Goal: Information Seeking & Learning: Check status

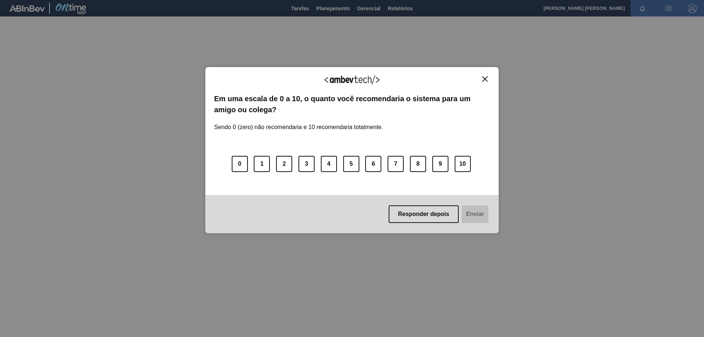
click at [483, 78] on img "Close" at bounding box center [484, 78] width 5 height 5
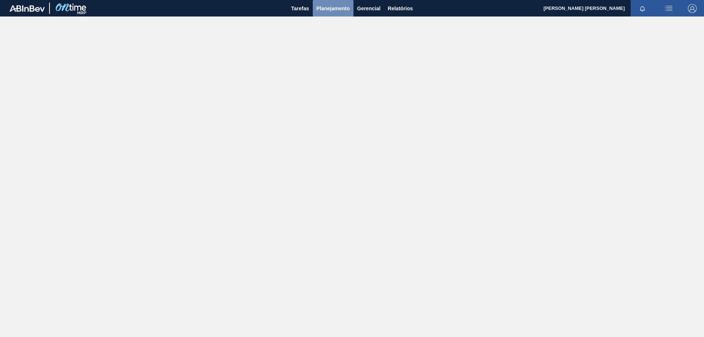
click at [334, 11] on span "Planejamento" at bounding box center [332, 8] width 33 height 9
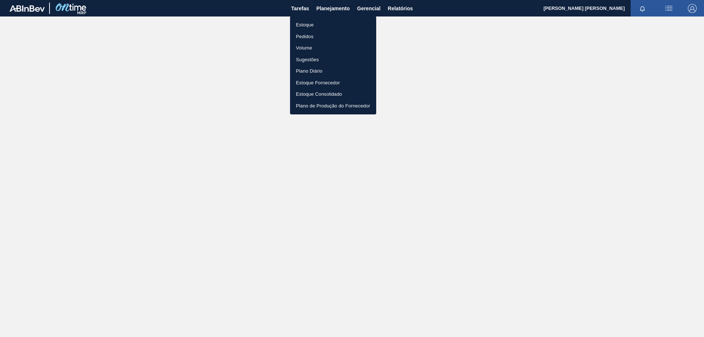
click at [300, 26] on li "Estoque" at bounding box center [333, 25] width 86 height 12
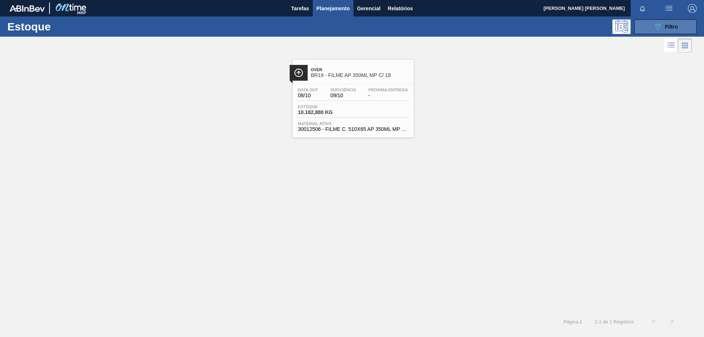
click at [666, 29] on span "Filtro" at bounding box center [671, 27] width 13 height 6
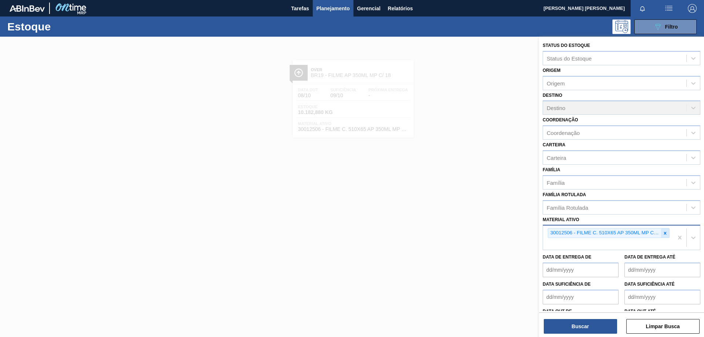
click at [665, 234] on icon at bounding box center [664, 233] width 5 height 5
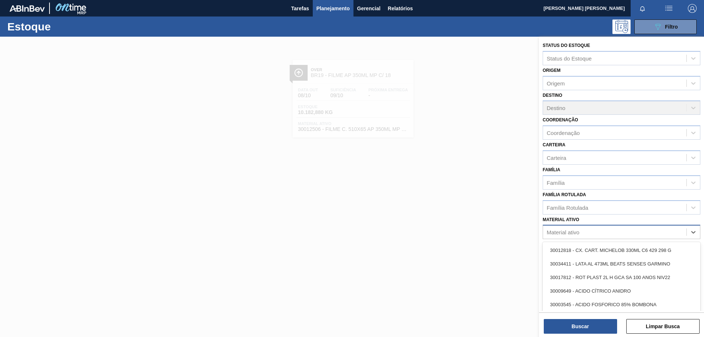
click at [598, 233] on div "Material ativo" at bounding box center [614, 232] width 143 height 11
paste ativo "30029828"
type ativo "30029828"
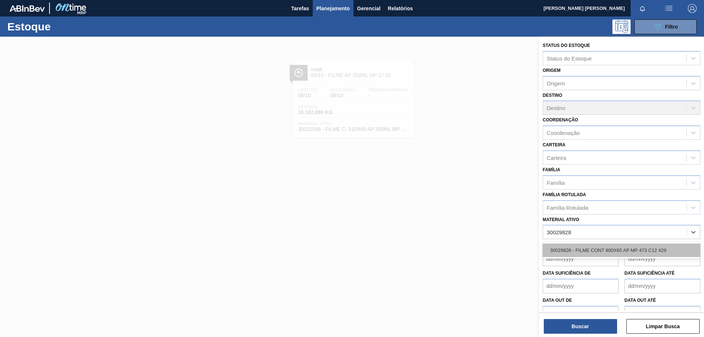
click at [588, 252] on div "30029828 - FILME CONT 800X65 AP MP 473 C12 429" at bounding box center [622, 250] width 158 height 14
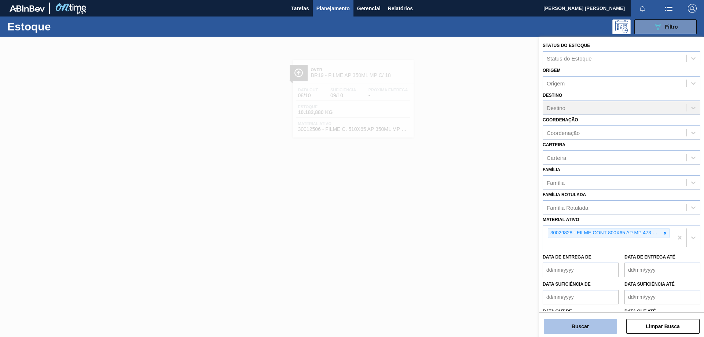
click at [576, 322] on button "Buscar" at bounding box center [580, 326] width 73 height 15
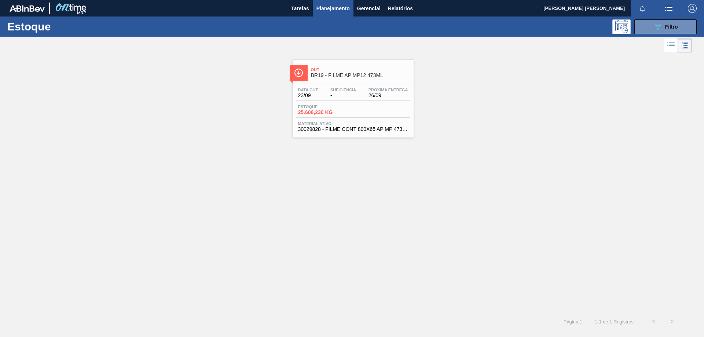
click at [339, 88] on span "Suficiência" at bounding box center [343, 90] width 26 height 4
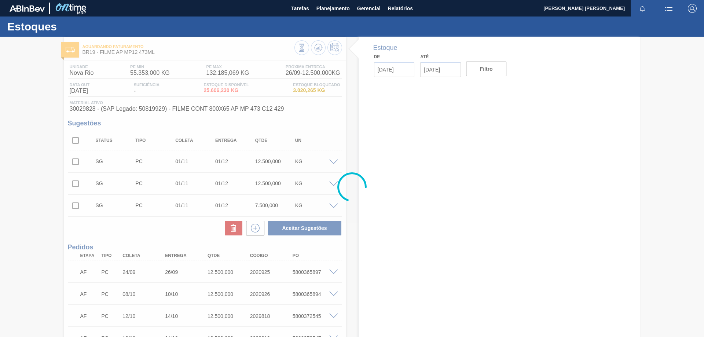
type input "[DATE]"
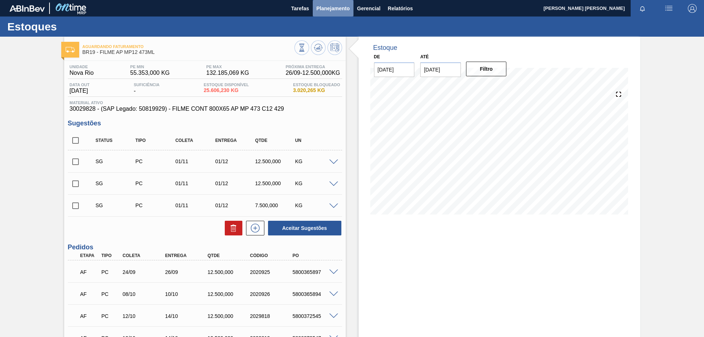
click at [339, 9] on span "Planejamento" at bounding box center [332, 8] width 33 height 9
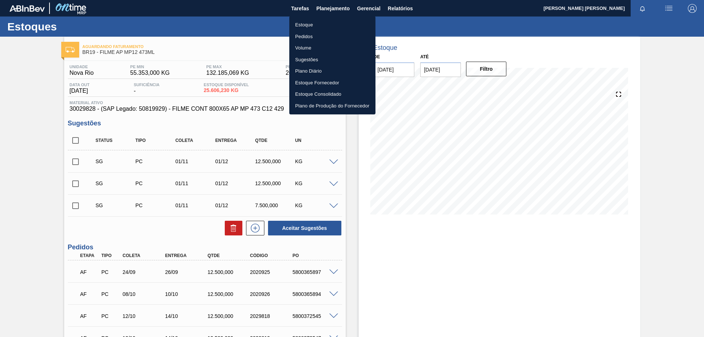
click at [309, 22] on li "Estoque" at bounding box center [332, 25] width 86 height 12
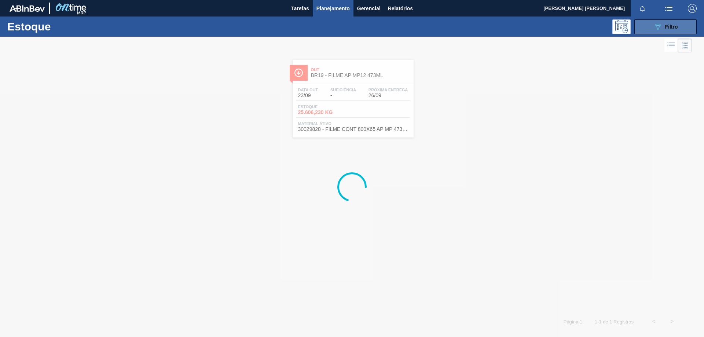
click at [658, 25] on icon "089F7B8B-B2A5-4AFE-B5C0-19BA573D28AC" at bounding box center [657, 26] width 9 height 9
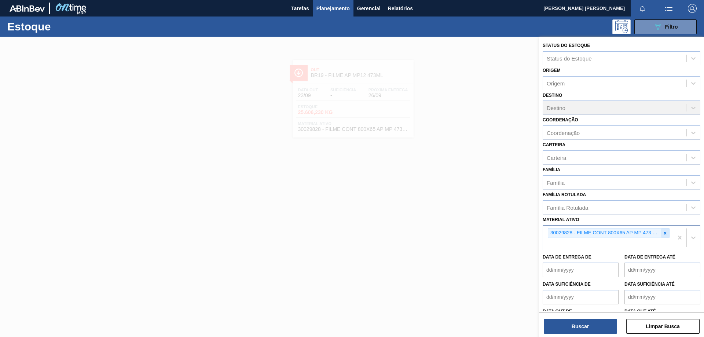
click at [664, 233] on icon at bounding box center [665, 233] width 3 height 3
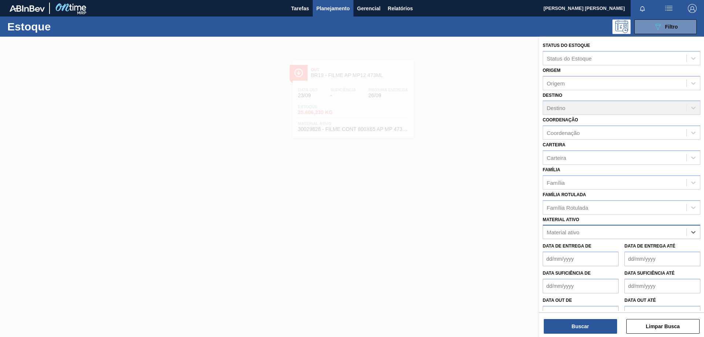
click at [635, 234] on div "Material ativo" at bounding box center [614, 232] width 143 height 11
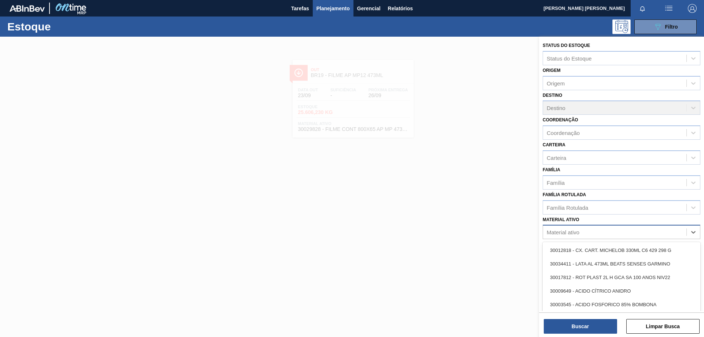
paste ativo "30012508"
type ativo "30012508"
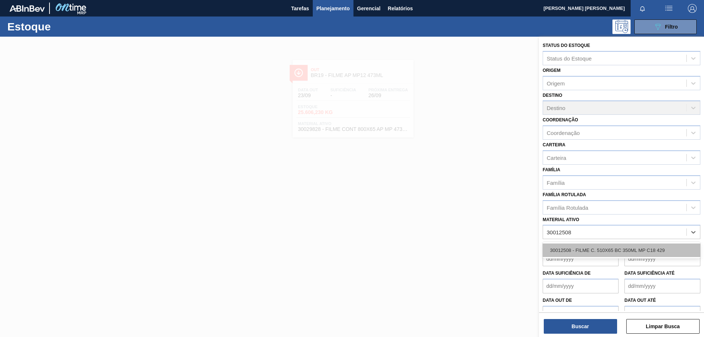
click at [618, 249] on div "30012508 - FILME C. 510X65 BC 350ML MP C18 429" at bounding box center [622, 250] width 158 height 14
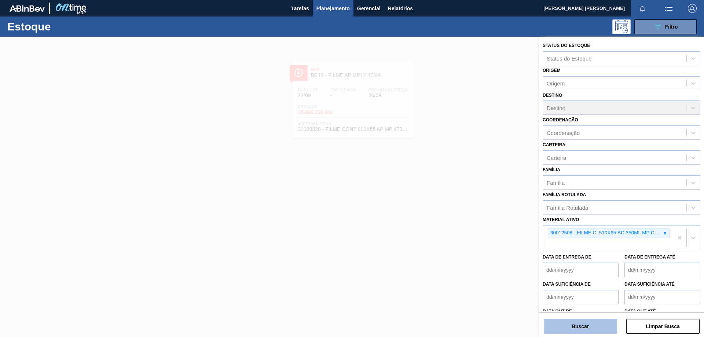
click at [592, 321] on button "Buscar" at bounding box center [580, 326] width 73 height 15
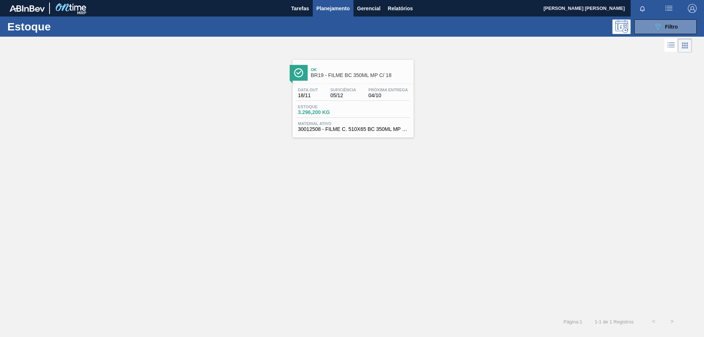
click at [353, 118] on div "Data out 18/11 Suficiência 05/12 Próxima Entrega 04/10 Estoque 3.296,200 KG Mat…" at bounding box center [353, 109] width 121 height 50
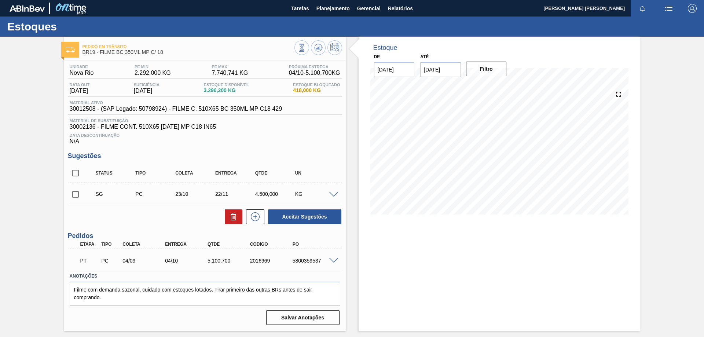
drag, startPoint x: 333, startPoint y: 10, endPoint x: 329, endPoint y: 24, distance: 15.3
click at [333, 10] on span "Planejamento" at bounding box center [332, 8] width 33 height 9
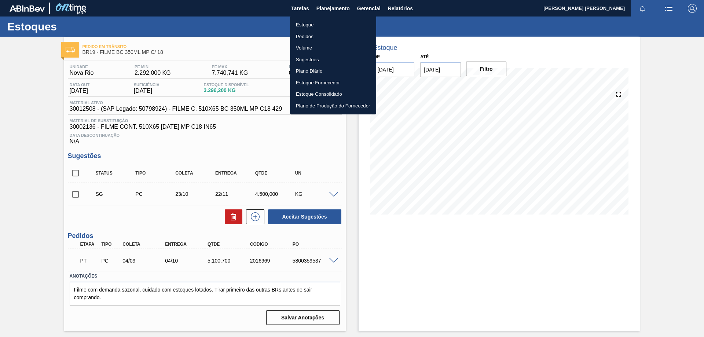
click at [312, 26] on li "Estoque" at bounding box center [333, 25] width 86 height 12
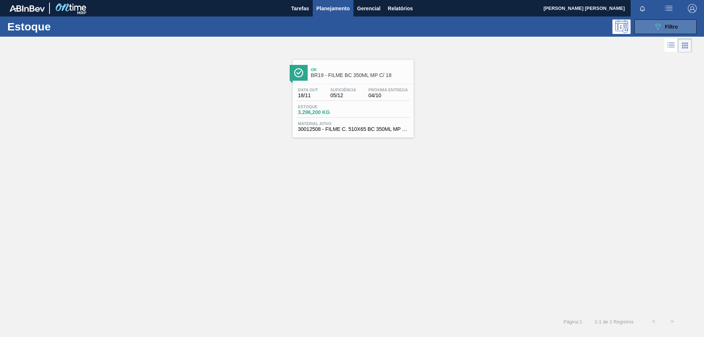
click at [665, 27] on span "Filtro" at bounding box center [671, 27] width 13 height 6
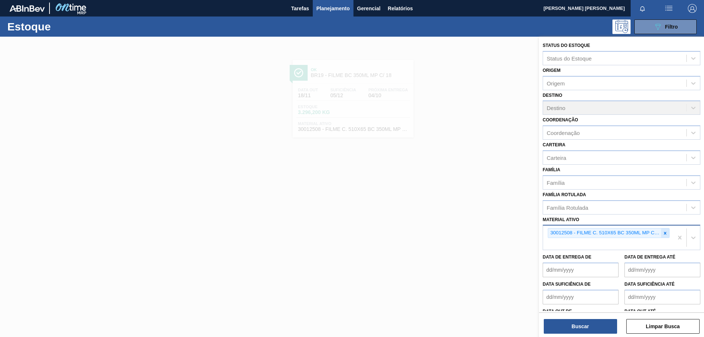
click at [665, 234] on icon at bounding box center [664, 233] width 5 height 5
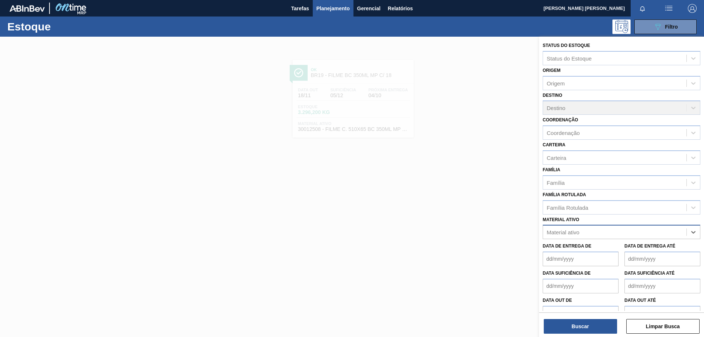
paste ativo "30012506"
type ativo "30012506"
click at [591, 245] on div "30012506 - FILME C. 510X65 AP 350ML MP C18 429" at bounding box center [622, 250] width 158 height 14
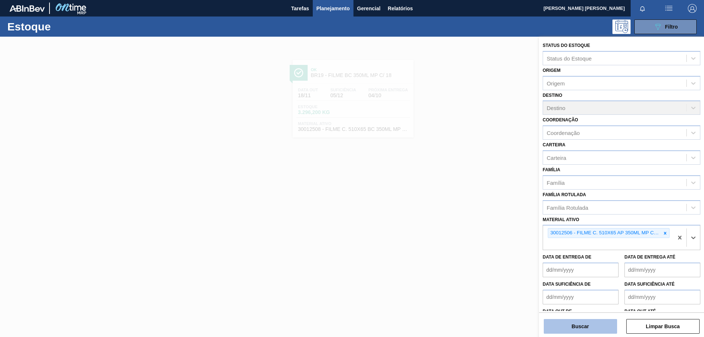
click at [579, 324] on button "Buscar" at bounding box center [580, 326] width 73 height 15
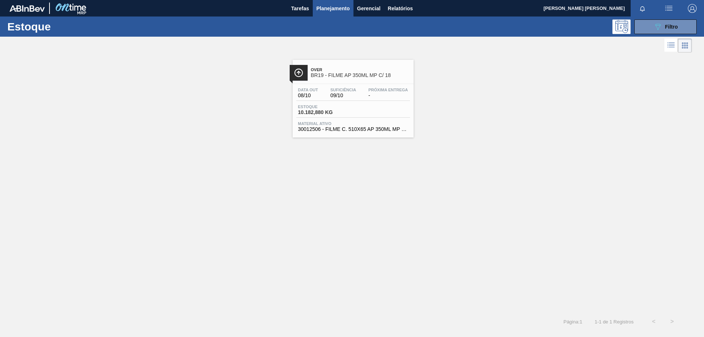
click at [326, 107] on span "Estoque" at bounding box center [323, 106] width 51 height 4
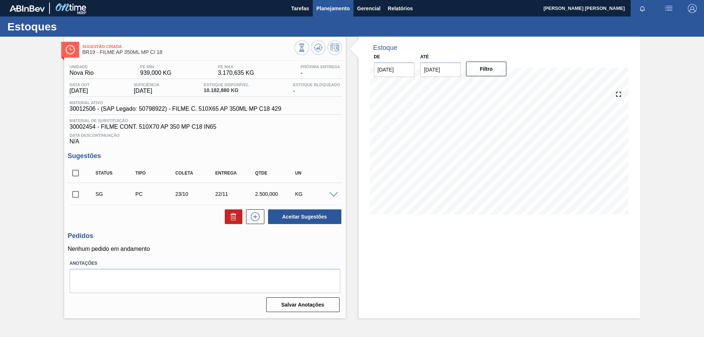
click at [337, 7] on span "Planejamento" at bounding box center [332, 8] width 33 height 9
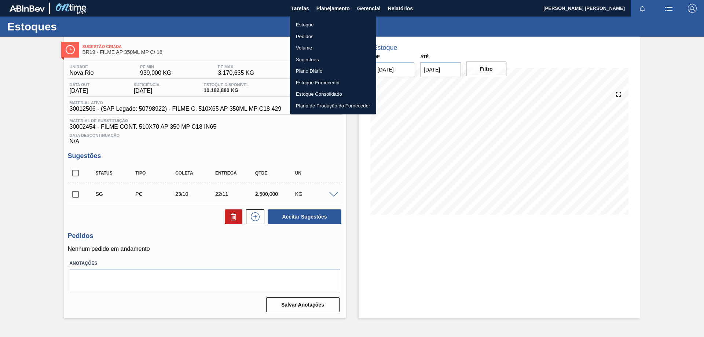
click at [303, 22] on li "Estoque" at bounding box center [333, 25] width 86 height 12
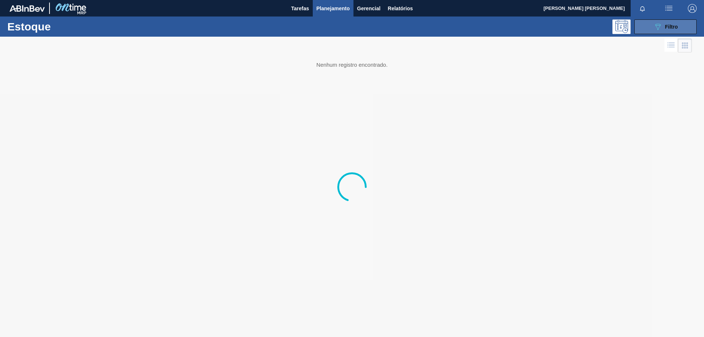
click at [645, 27] on button "089F7B8B-B2A5-4AFE-B5C0-19BA573D28AC Filtro" at bounding box center [665, 26] width 62 height 15
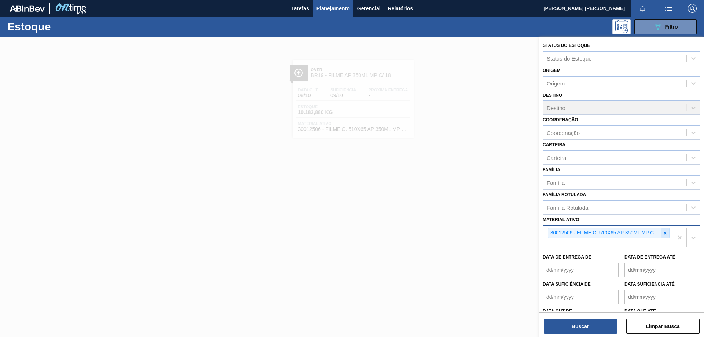
click at [663, 232] on icon at bounding box center [664, 233] width 5 height 5
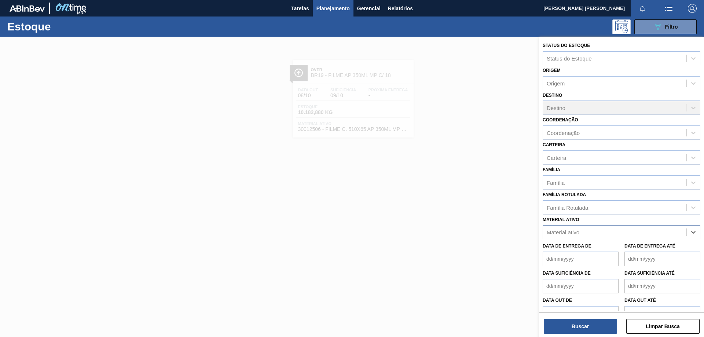
paste ativo "30033650"
type ativo "30033650"
click at [601, 256] on div "30033650 - CX CARTAO CORONA 330 C6 NIV24" at bounding box center [622, 250] width 158 height 14
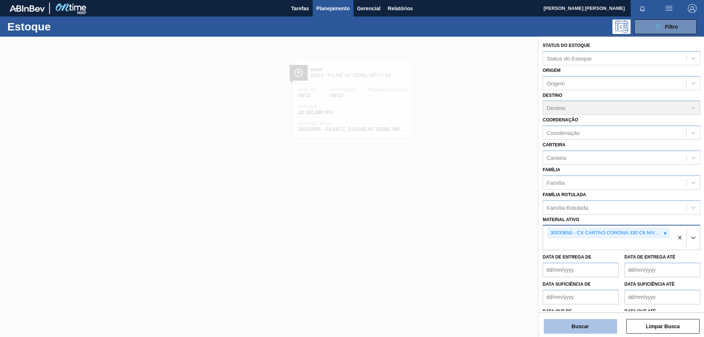
click at [591, 330] on button "Buscar" at bounding box center [580, 326] width 73 height 15
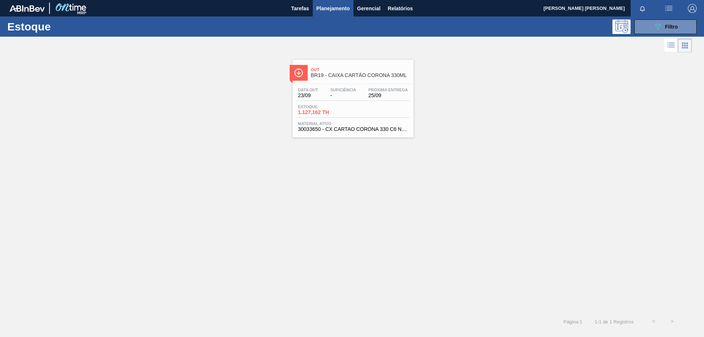
click at [355, 100] on div "Data out 23/09 Suficiência - Próxima Entrega 25/09" at bounding box center [353, 94] width 114 height 13
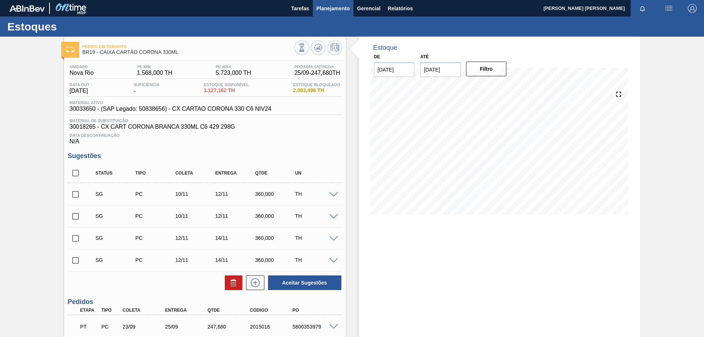
click at [326, 13] on button "Planejamento" at bounding box center [333, 8] width 41 height 16
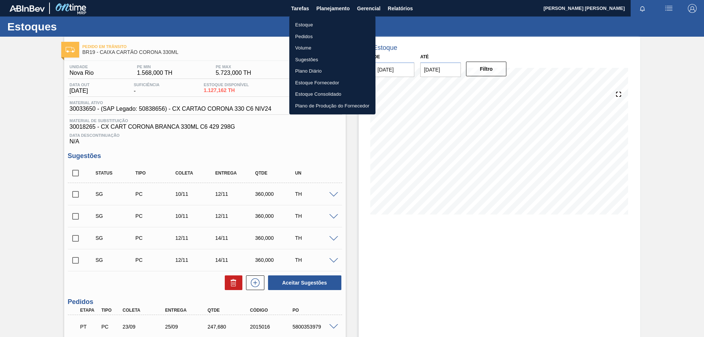
click at [306, 22] on li "Estoque" at bounding box center [332, 25] width 86 height 12
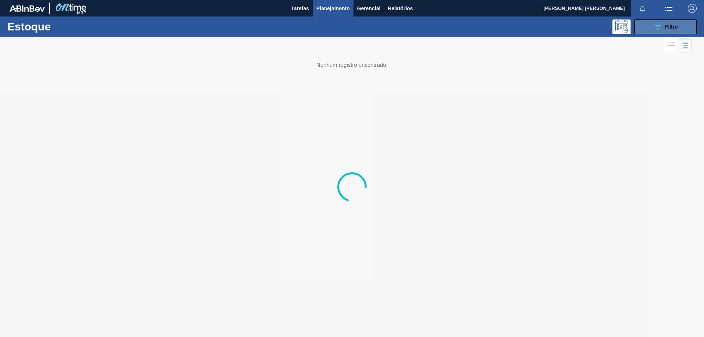
click at [640, 27] on button "089F7B8B-B2A5-4AFE-B5C0-19BA573D28AC Filtro" at bounding box center [665, 26] width 62 height 15
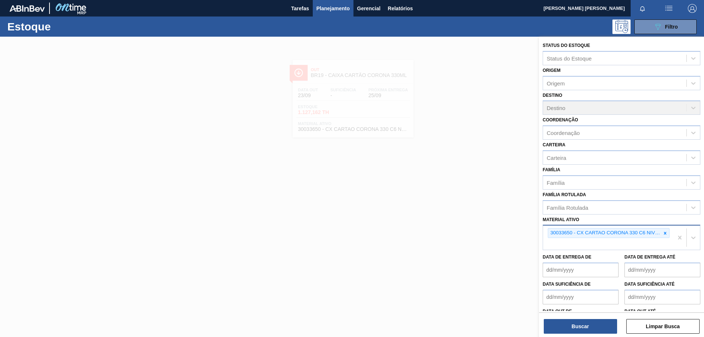
drag, startPoint x: 665, startPoint y: 234, endPoint x: 654, endPoint y: 234, distance: 10.6
click at [664, 234] on icon at bounding box center [664, 233] width 5 height 5
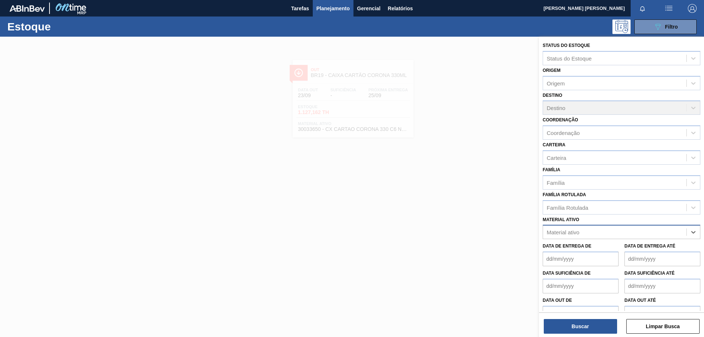
paste ativo "30011669"
type ativo "30011669"
click at [611, 247] on div "30011669 - ROLHA MET BRAHMA QR CODE 0,21CX10,5MIL" at bounding box center [622, 250] width 158 height 14
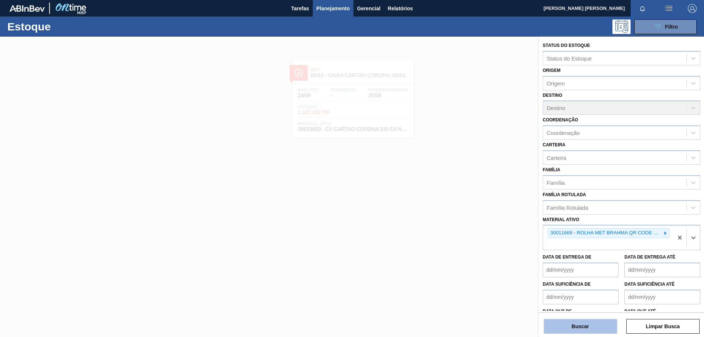
click at [583, 323] on button "Buscar" at bounding box center [580, 326] width 73 height 15
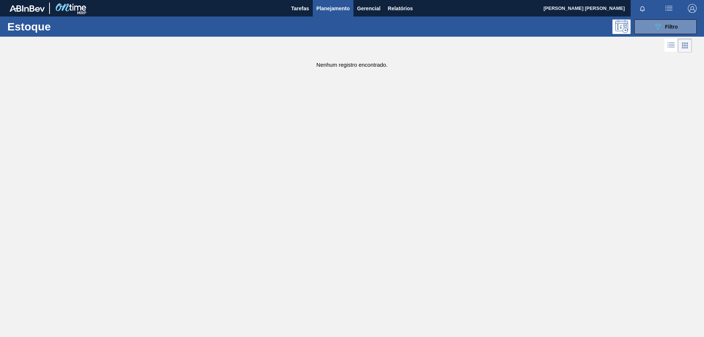
drag, startPoint x: 649, startPoint y: 34, endPoint x: 658, endPoint y: 51, distance: 18.7
click at [649, 34] on div "Estoque 089F7B8B-B2A5-4AFE-B5C0-19BA573D28AC Filtro" at bounding box center [352, 26] width 704 height 20
click at [662, 31] on icon "089F7B8B-B2A5-4AFE-B5C0-19BA573D28AC" at bounding box center [657, 26] width 9 height 9
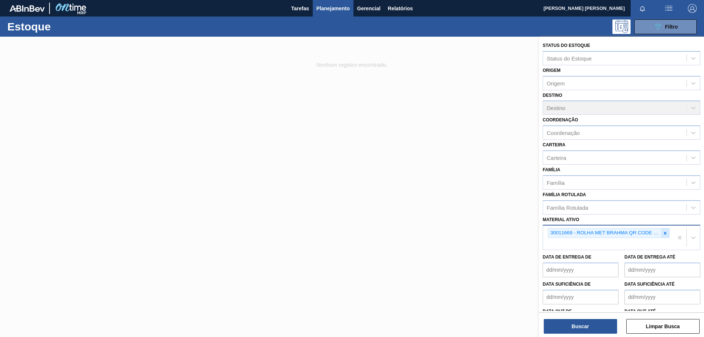
click at [664, 235] on icon at bounding box center [664, 233] width 5 height 5
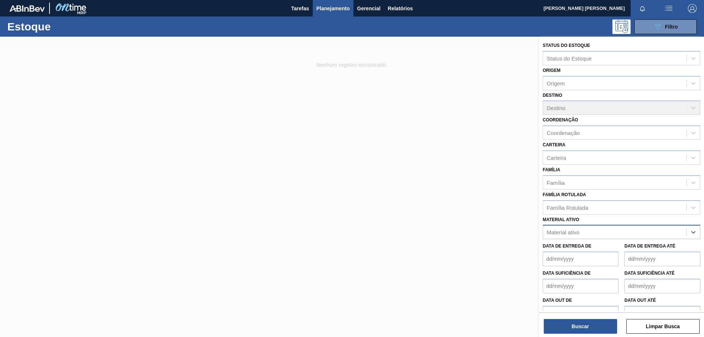
paste ativo "30033934"
type ativo "30033934"
click at [611, 250] on div "30033934 - ROLHA MET BRAH QR CODE 021CX105" at bounding box center [622, 250] width 158 height 14
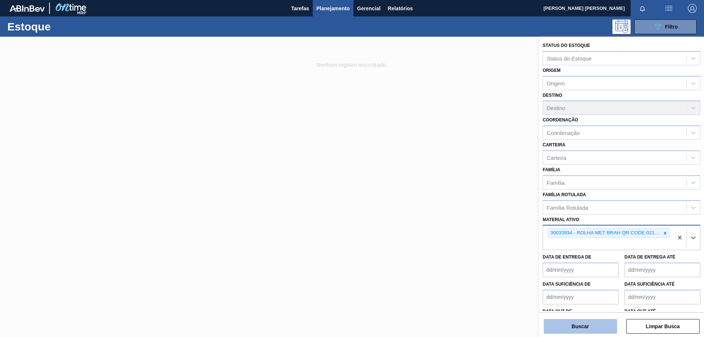
click at [569, 323] on button "Buscar" at bounding box center [580, 326] width 73 height 15
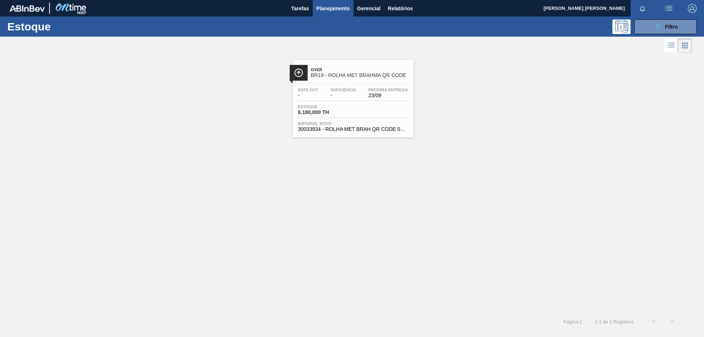
click at [339, 90] on span "Suficiência" at bounding box center [343, 90] width 26 height 4
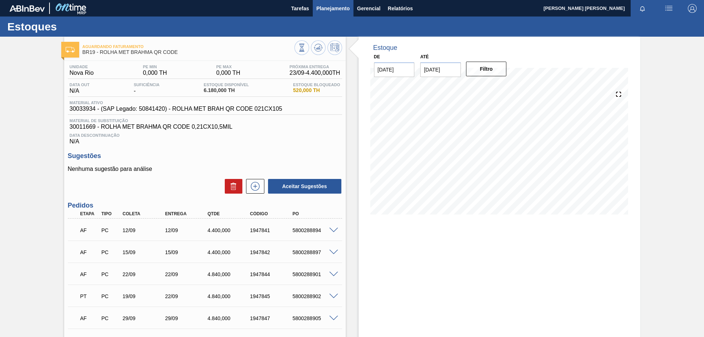
click at [341, 7] on span "Planejamento" at bounding box center [332, 8] width 33 height 9
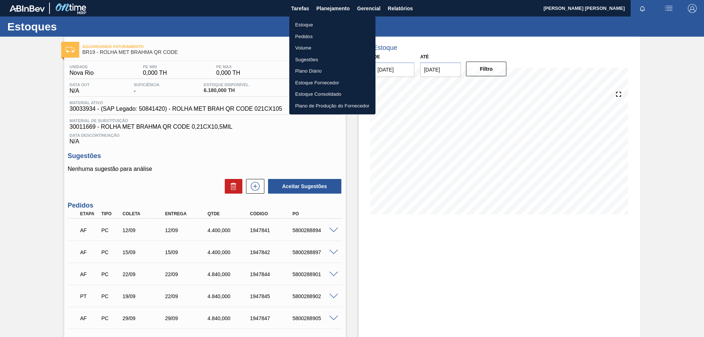
click at [304, 21] on li "Estoque" at bounding box center [332, 25] width 86 height 12
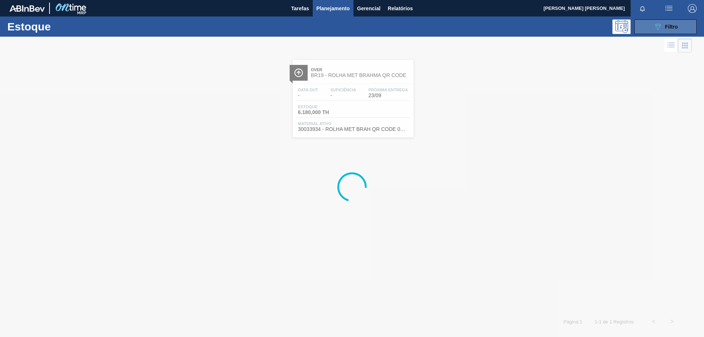
click at [646, 28] on button "089F7B8B-B2A5-4AFE-B5C0-19BA573D28AC Filtro" at bounding box center [665, 26] width 62 height 15
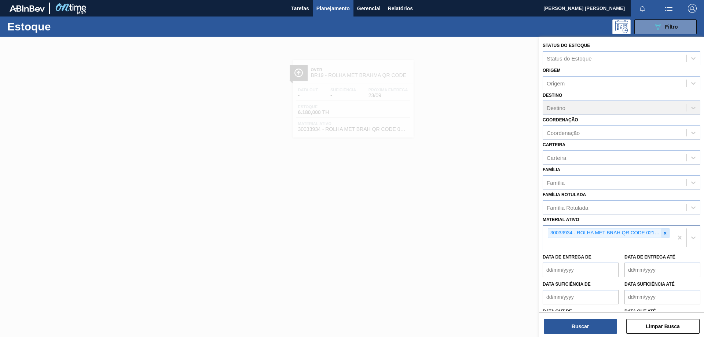
drag, startPoint x: 666, startPoint y: 236, endPoint x: 625, endPoint y: 235, distance: 41.1
click at [665, 236] on div at bounding box center [665, 232] width 8 height 9
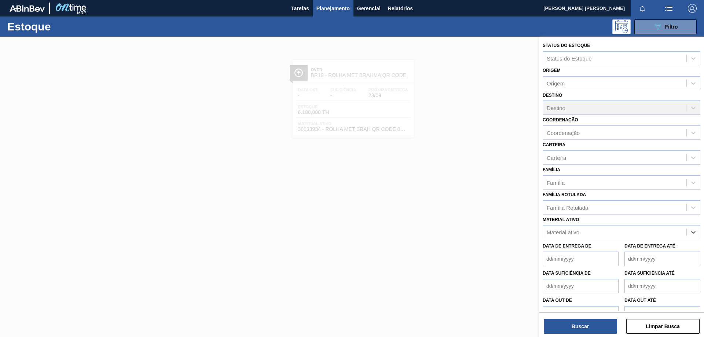
paste ativo "30030823"
type ativo "30030823"
click at [593, 249] on div "30030823 - CAIXA BASKET CORONA 330ML EXP [GEOGRAPHIC_DATA]" at bounding box center [622, 250] width 158 height 14
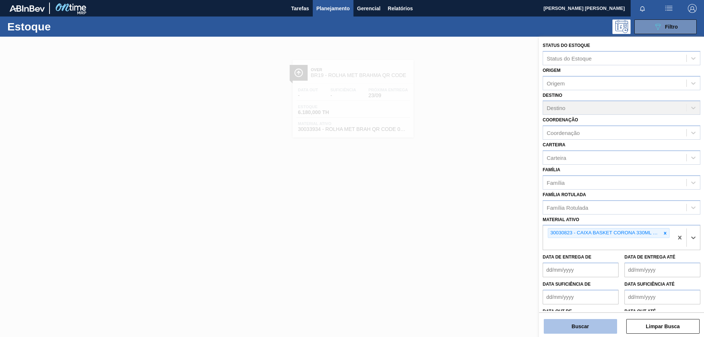
click at [568, 329] on button "Buscar" at bounding box center [580, 326] width 73 height 15
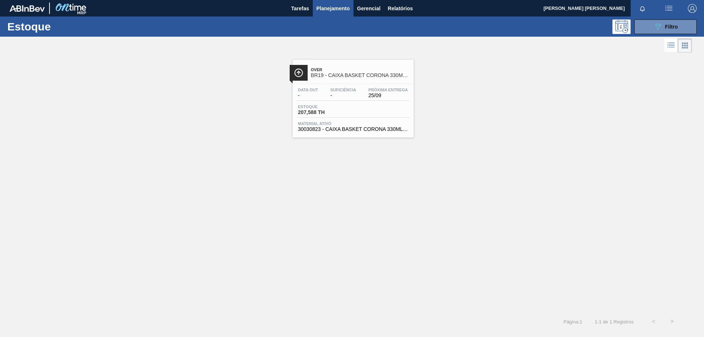
click at [350, 100] on div "Data out - Suficiência - Próxima Entrega 25/09" at bounding box center [353, 94] width 114 height 13
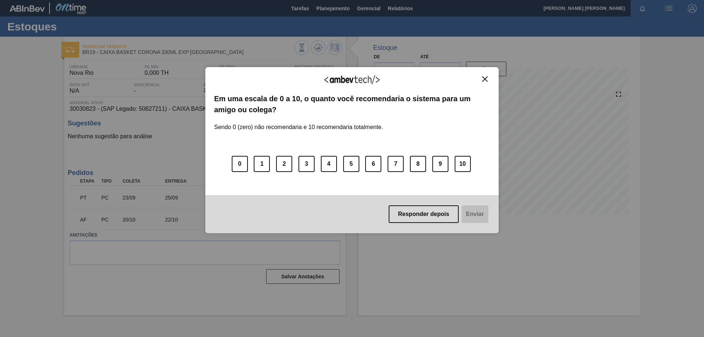
click at [486, 79] on img "Close" at bounding box center [484, 78] width 5 height 5
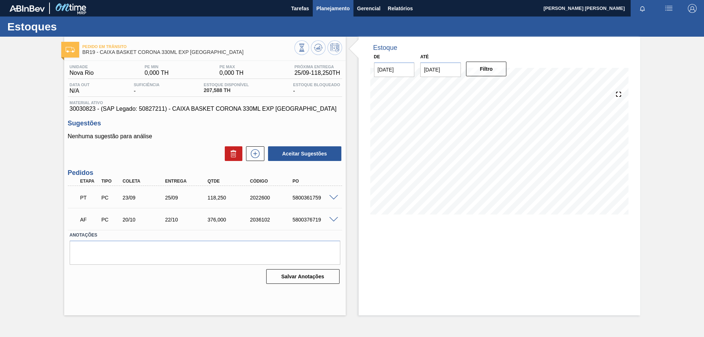
click at [344, 10] on span "Planejamento" at bounding box center [332, 8] width 33 height 9
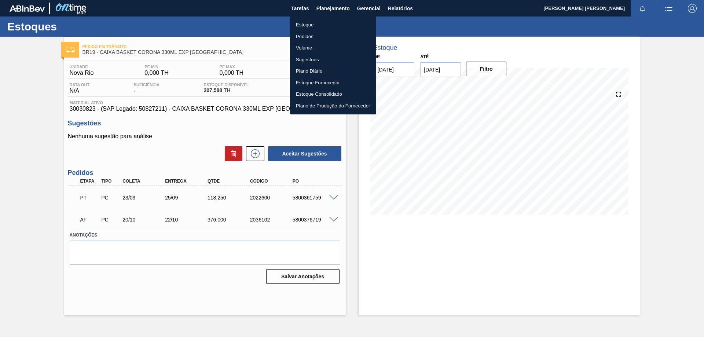
click at [319, 22] on li "Estoque" at bounding box center [333, 25] width 86 height 12
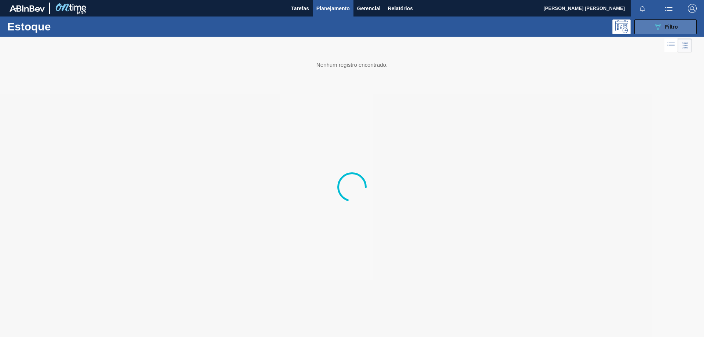
click at [651, 22] on button "089F7B8B-B2A5-4AFE-B5C0-19BA573D28AC Filtro" at bounding box center [665, 26] width 62 height 15
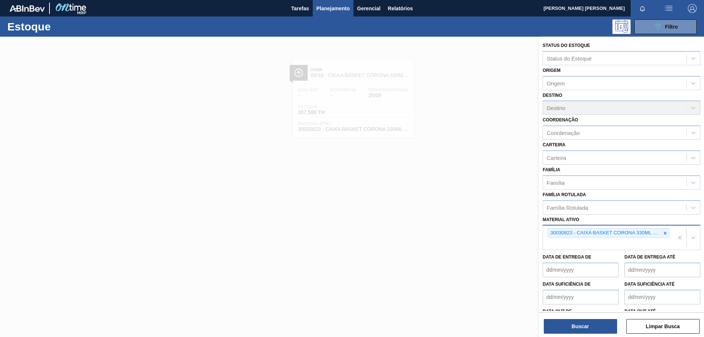
drag, startPoint x: 664, startPoint y: 232, endPoint x: 622, endPoint y: 235, distance: 41.9
click at [662, 232] on icon at bounding box center [664, 233] width 5 height 5
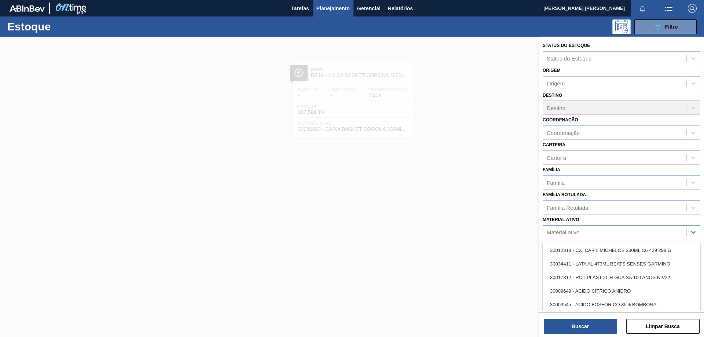
click at [605, 232] on div "Material ativo" at bounding box center [614, 232] width 143 height 11
type ativo "30033650"
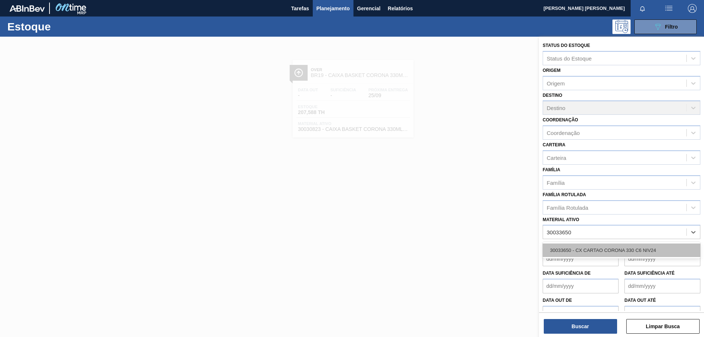
click at [601, 250] on div "30033650 - CX CARTAO CORONA 330 C6 NIV24" at bounding box center [622, 250] width 158 height 14
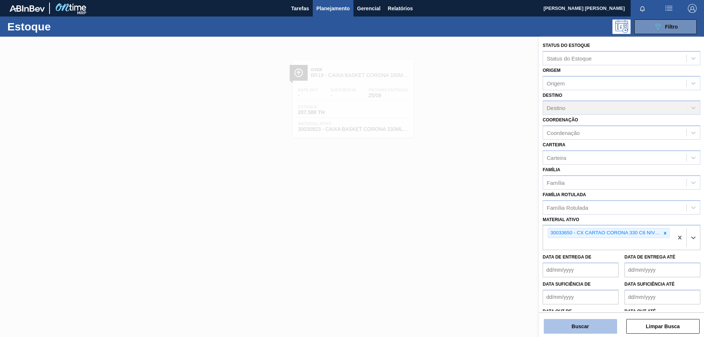
click at [574, 319] on button "Buscar" at bounding box center [580, 326] width 73 height 15
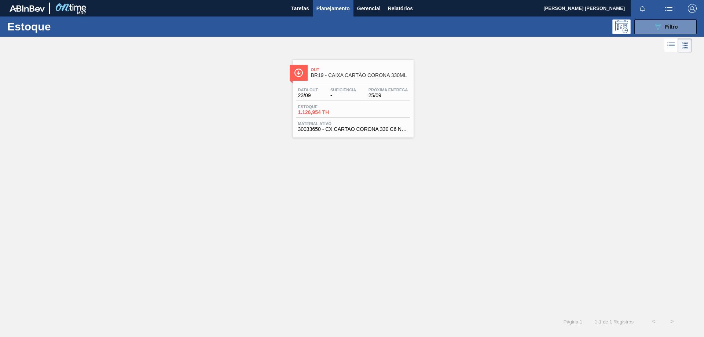
click at [363, 113] on div "Estoque 1.126,954 TH" at bounding box center [353, 110] width 114 height 13
